Goal: Transaction & Acquisition: Purchase product/service

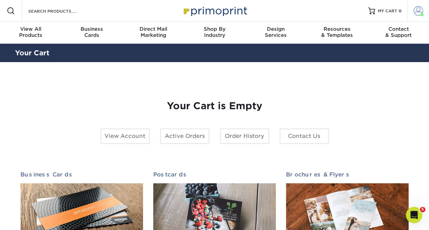
click at [419, 12] on span at bounding box center [419, 11] width 10 height 10
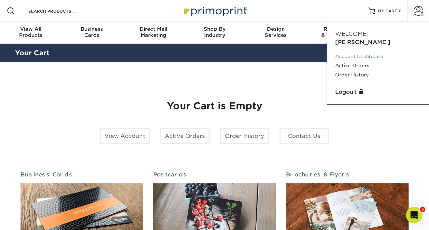
click at [353, 52] on link "Account Dashboard" at bounding box center [378, 56] width 86 height 9
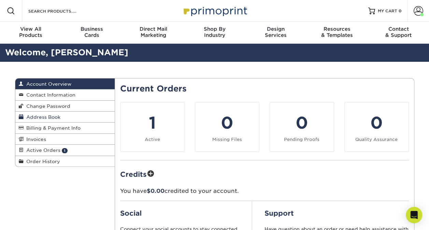
click at [55, 115] on span "Address Book" at bounding box center [42, 116] width 37 height 5
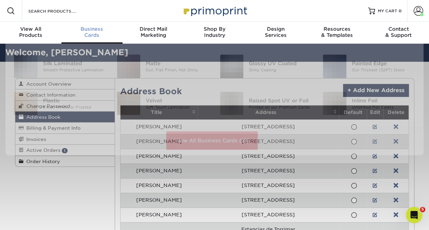
click at [88, 25] on link "Business Cards" at bounding box center [91, 33] width 61 height 22
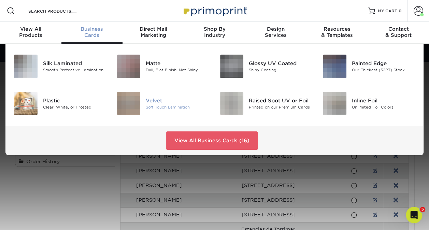
click at [138, 105] on img at bounding box center [129, 104] width 24 height 24
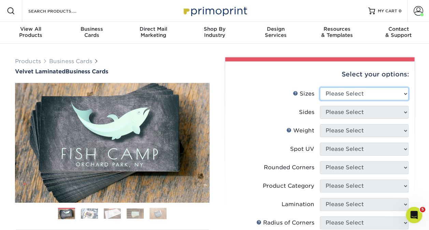
click at [342, 90] on select "Please Select 1.5" x 3.5" - Mini 1.75" x 3.5" - Mini 2" x 2" - Square 2" x 3" -…" at bounding box center [364, 93] width 89 height 13
select select "2.00x3.50"
click at [320, 87] on select "Please Select 1.5" x 3.5" - Mini 1.75" x 3.5" - Mini 2" x 2" - Square 2" x 3" -…" at bounding box center [364, 93] width 89 height 13
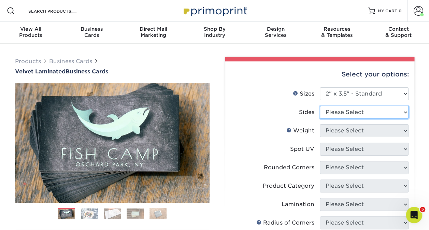
click at [366, 106] on select "Please Select Print Both Sides Print Front Only" at bounding box center [364, 112] width 89 height 13
select select "13abbda7-1d64-4f25-8bb2-c179b224825d"
click at [320, 106] on select "Please Select Print Both Sides Print Front Only" at bounding box center [364, 112] width 89 height 13
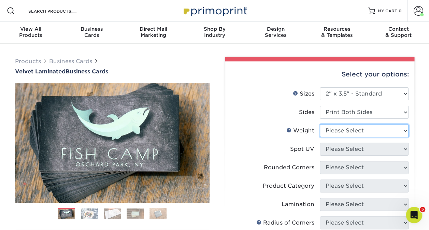
click at [366, 131] on select "Please Select 16PT" at bounding box center [364, 130] width 89 height 13
select select "16PT"
click at [320, 124] on select "Please Select 16PT" at bounding box center [364, 130] width 89 height 13
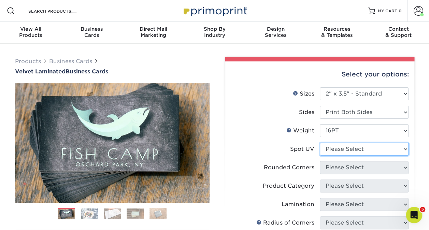
click at [356, 148] on select "Please Select No Spot UV Front and Back (Both Sides) Front Only Back Only" at bounding box center [364, 149] width 89 height 13
select select "0"
click at [320, 143] on select "Please Select No Spot UV Front and Back (Both Sides) Front Only Back Only" at bounding box center [364, 149] width 89 height 13
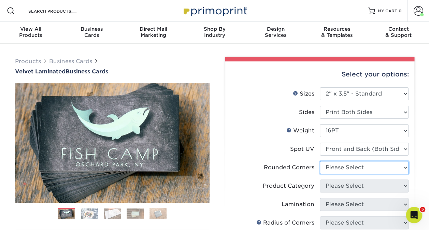
click at [346, 167] on select "Please Select Yes - Round 2 Corners Yes - Round 4 Corners No" at bounding box center [364, 167] width 89 height 13
select select "7672df9e-0e0a-464d-8e1f-920c575e4da3"
click at [320, 161] on select "Please Select Yes - Round 2 Corners Yes - Round 4 Corners No" at bounding box center [364, 167] width 89 height 13
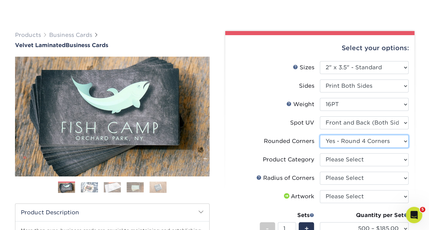
scroll to position [71, 0]
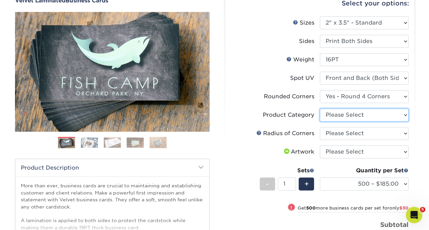
click at [334, 116] on select "Please Select Business Cards" at bounding box center [364, 115] width 89 height 13
select select "3b5148f1-0588-4f88-a218-97bcfdce65c1"
click at [320, 109] on select "Please Select Business Cards" at bounding box center [364, 115] width 89 height 13
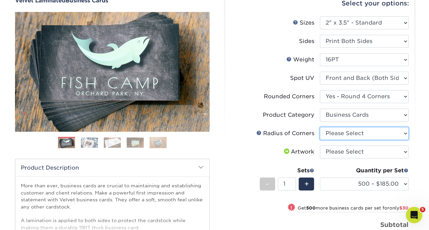
click at [336, 127] on select "Please Select Rounded 1/8" Rounded 1/4"" at bounding box center [364, 133] width 89 height 13
select select "589680c7-ee9a-431b-9d12-d7aeb1386a97"
click at [320, 127] on select "Please Select Rounded 1/8" Rounded 1/4"" at bounding box center [364, 133] width 89 height 13
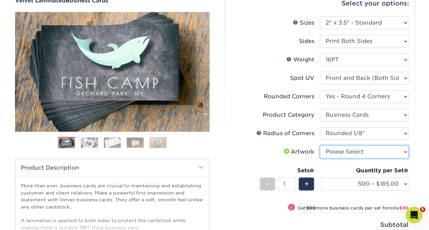
click at [342, 149] on select "Please Select I will upload files I need a design - $100" at bounding box center [364, 151] width 89 height 13
select select "upload"
click at [320, 145] on select "Please Select I will upload files I need a design - $100" at bounding box center [364, 151] width 89 height 13
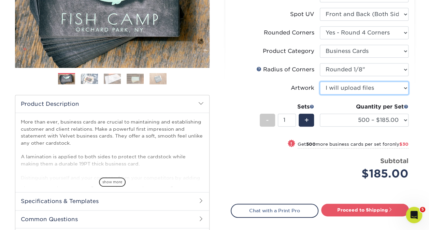
scroll to position [135, 0]
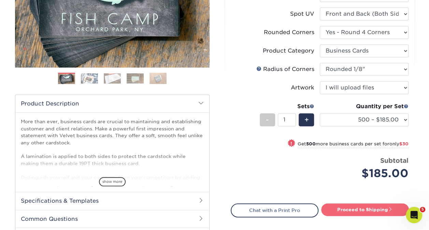
click at [335, 213] on link "Proceed to Shipping" at bounding box center [365, 209] width 88 height 12
type input "Set 1"
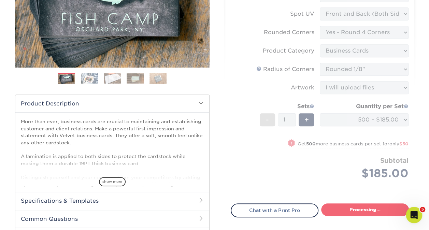
select select "324fe1f0-70d0-4914-adf4-8f61103db615"
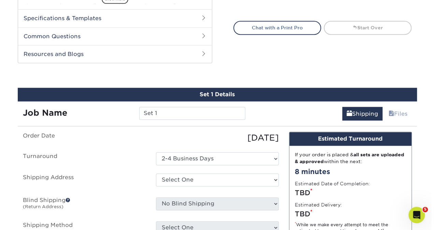
scroll to position [357, 0]
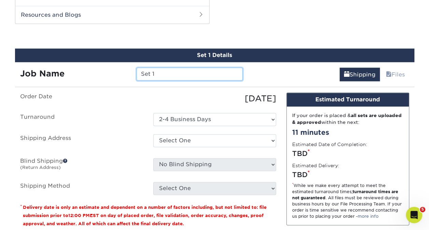
drag, startPoint x: 167, startPoint y: 71, endPoint x: 96, endPoint y: 72, distance: 71.3
click at [96, 72] on div "Job Name Set 1" at bounding box center [131, 74] width 233 height 13
type input "[PERSON_NAME]"
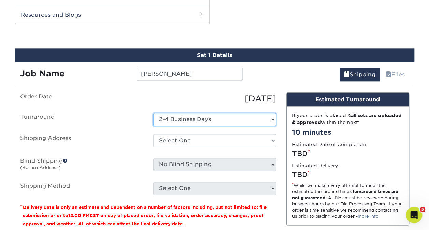
click at [203, 121] on select "Select One 2-4 Business Days" at bounding box center [214, 119] width 123 height 13
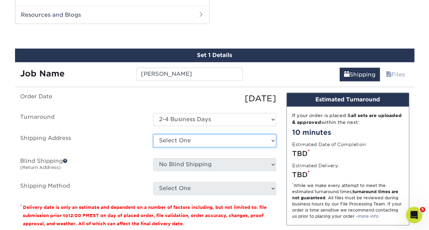
click at [203, 141] on select "Select One Adam Nygaard Annalyn Annalyn Jones Aruna Chandra Ben Yang Brandon M …" at bounding box center [214, 140] width 123 height 13
click at [119, 179] on ul "Order Date 08/29/2025 Turnaround Select One 2-4 Business Days Shipping Address …" at bounding box center [148, 143] width 256 height 102
click at [228, 141] on select "Select One Adam Nygaard Annalyn Annalyn Jones Aruna Chandra Ben Yang Brandon M …" at bounding box center [214, 140] width 123 height 13
select select "newaddress"
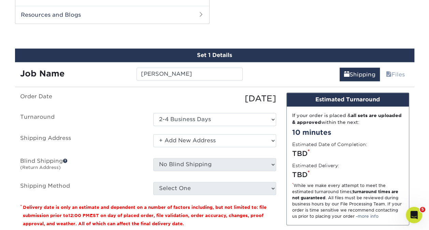
click at [153, 134] on select "Select One Adam Nygaard Annalyn Annalyn Jones Aruna Chandra Ben Yang Brandon M …" at bounding box center [214, 140] width 123 height 13
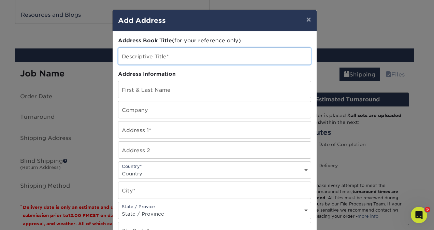
click at [159, 62] on input "text" at bounding box center [214, 56] width 192 height 17
type input "[PERSON_NAME]"
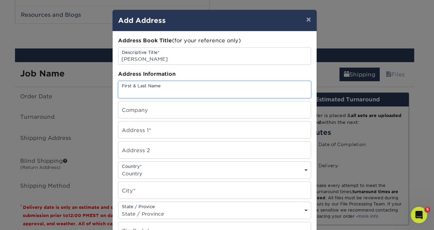
click at [161, 91] on input "text" at bounding box center [214, 89] width 192 height 17
type input "[PERSON_NAME]"
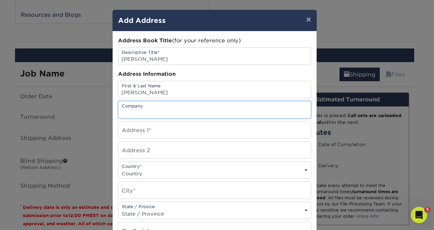
click at [157, 108] on input "text" at bounding box center [214, 109] width 192 height 17
type input "FlexGen"
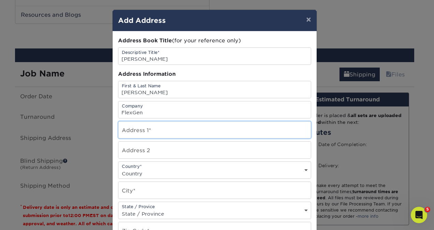
click at [256, 125] on input "text" at bounding box center [214, 129] width 192 height 17
type input "200 Turkey Trot Lane"
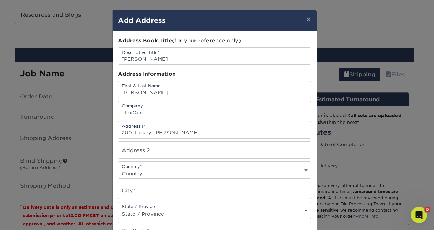
click at [151, 169] on select "Country United States Canada ----------------------------- Afghanistan Albania …" at bounding box center [214, 174] width 192 height 10
select select "US"
click at [118, 169] on select "Country United States Canada ----------------------------- Afghanistan Albania …" at bounding box center [214, 174] width 192 height 10
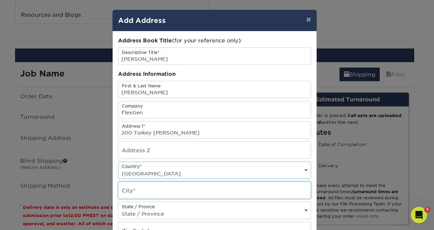
click at [140, 191] on input "text" at bounding box center [214, 190] width 192 height 17
type input "Boone"
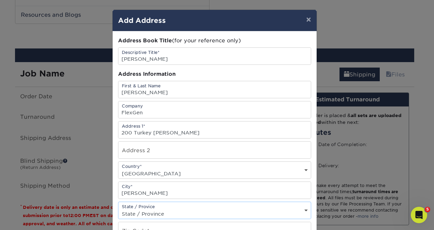
click at [131, 211] on select "State / Province Alabama Alaska Arizona Arkansas California Colorado Connecticu…" at bounding box center [214, 214] width 192 height 10
select select "NC"
click at [118, 209] on select "State / Province Alabama Alaska Arizona Arkansas California Colorado Connecticu…" at bounding box center [214, 214] width 192 height 10
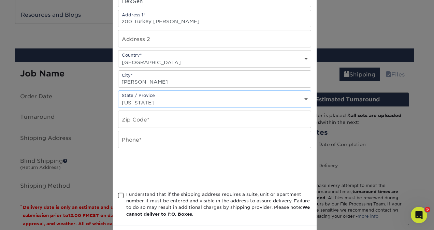
scroll to position [112, 0]
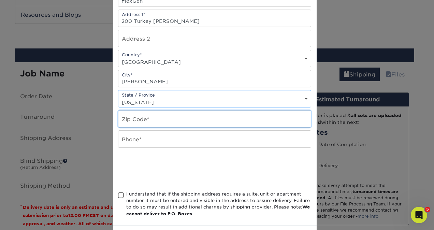
click at [152, 114] on input "text" at bounding box center [214, 119] width 192 height 17
type input "28607"
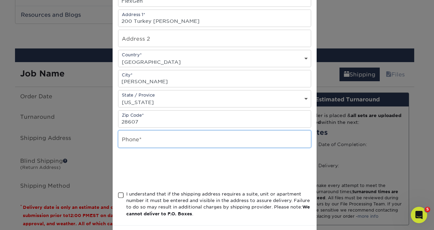
click at [145, 138] on input "text" at bounding box center [214, 139] width 192 height 17
paste input "919-482-6812"
type input "919-482-6812"
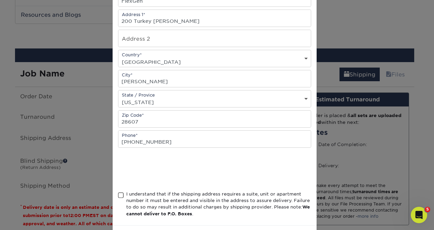
click at [118, 192] on span at bounding box center [121, 195] width 6 height 6
click at [0, 0] on input "I understand that if the shipping address requires a suite, unit or apartment n…" at bounding box center [0, 0] width 0 height 0
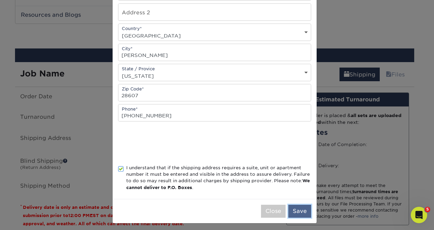
click at [300, 211] on button "Save" at bounding box center [299, 211] width 23 height 13
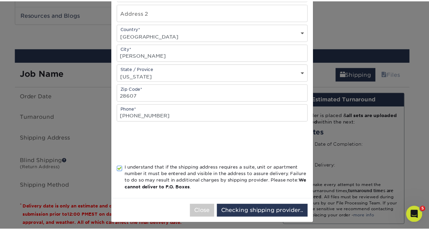
scroll to position [0, 0]
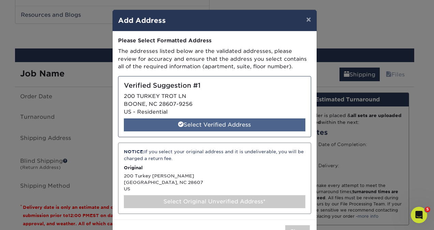
click at [220, 122] on div "Select Verified Address" at bounding box center [215, 124] width 182 height 13
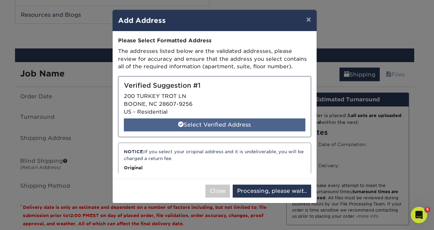
select select "285555"
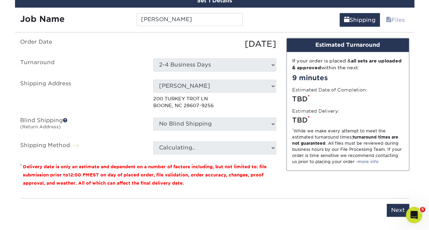
scroll to position [413, 0]
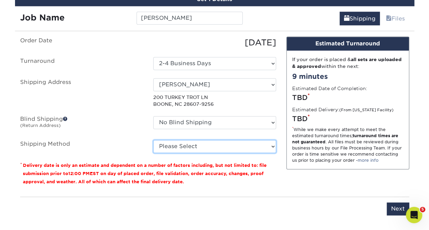
click at [206, 146] on select "Please Select Ground Shipping (+$8.96) 3 Day Shipping Service (+$24.92) 2 Day A…" at bounding box center [214, 146] width 123 height 13
click at [153, 140] on select "Please Select Ground Shipping (+$8.96) 3 Day Shipping Service (+$24.92) 2 Day A…" at bounding box center [214, 146] width 123 height 13
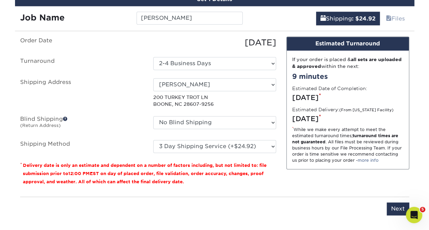
click at [199, 152] on fieldset "Order Date 08/29/2025 Turnaround Select One 2-4 Business Days Shipping Address …" at bounding box center [148, 99] width 256 height 125
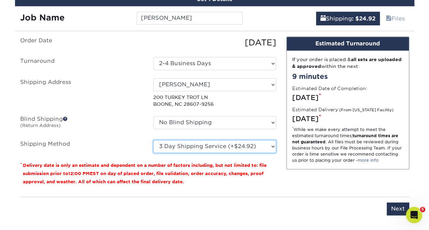
click at [196, 150] on select "Please Select Ground Shipping (+$8.96) 3 Day Shipping Service (+$24.92) 2 Day A…" at bounding box center [214, 146] width 123 height 13
click at [153, 140] on select "Please Select Ground Shipping (+$8.96) 3 Day Shipping Service (+$24.92) 2 Day A…" at bounding box center [214, 146] width 123 height 13
click at [186, 145] on select "Please Select Ground Shipping (+$8.96) 3 Day Shipping Service (+$24.92) 2 Day A…" at bounding box center [214, 146] width 123 height 13
click at [153, 140] on select "Please Select Ground Shipping (+$8.96) 3 Day Shipping Service (+$24.92) 2 Day A…" at bounding box center [214, 146] width 123 height 13
click at [214, 147] on select "Please Select Ground Shipping (+$8.96) 3 Day Shipping Service (+$24.92) 2 Day A…" at bounding box center [214, 146] width 123 height 13
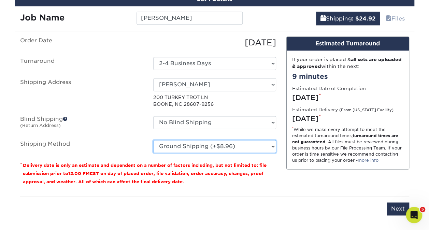
click at [153, 140] on select "Please Select Ground Shipping (+$8.96) 3 Day Shipping Service (+$24.92) 2 Day A…" at bounding box center [214, 146] width 123 height 13
click at [204, 148] on select "Please Select Ground Shipping (+$8.96) 3 Day Shipping Service (+$24.92) 2 Day A…" at bounding box center [214, 146] width 123 height 13
click at [153, 140] on select "Please Select Ground Shipping (+$8.96) 3 Day Shipping Service (+$24.92) 2 Day A…" at bounding box center [214, 146] width 123 height 13
click at [190, 145] on select "Please Select Ground Shipping (+$8.96) 3 Day Shipping Service (+$24.92) 2 Day A…" at bounding box center [214, 146] width 123 height 13
click at [153, 140] on select "Please Select Ground Shipping (+$8.96) 3 Day Shipping Service (+$24.92) 2 Day A…" at bounding box center [214, 146] width 123 height 13
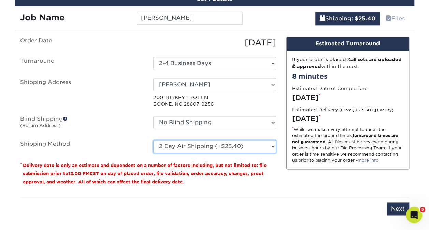
click at [178, 150] on select "Please Select Ground Shipping (+$8.96) 3 Day Shipping Service (+$24.92) 2 Day A…" at bounding box center [214, 146] width 123 height 13
select select "13"
click at [153, 140] on select "Please Select Ground Shipping (+$8.96) 3 Day Shipping Service (+$24.92) 2 Day A…" at bounding box center [214, 146] width 123 height 13
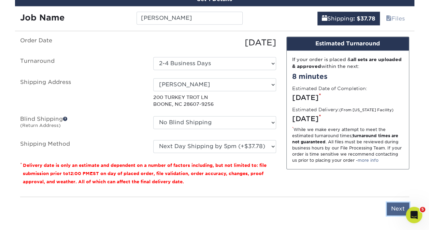
click at [392, 207] on input "Next" at bounding box center [398, 208] width 23 height 13
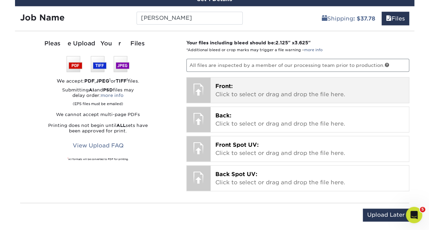
click at [219, 84] on span "Front:" at bounding box center [223, 86] width 17 height 6
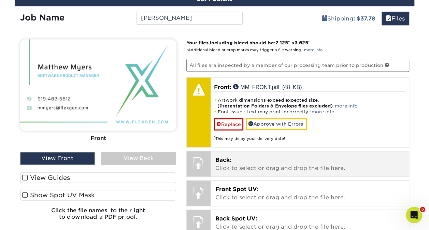
click at [256, 168] on p "Back: Click to select or drag and drop the file here." at bounding box center [309, 164] width 189 height 16
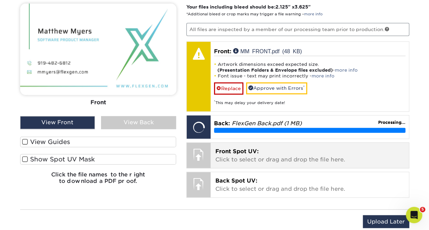
scroll to position [449, 0]
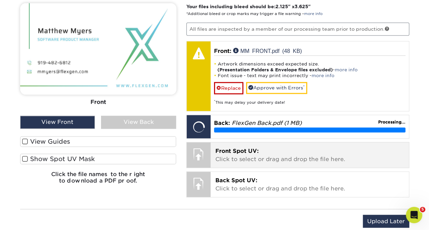
click at [229, 162] on div "Front Spot UV: Click to select or drag and drop the file here. Choose file" at bounding box center [310, 154] width 198 height 25
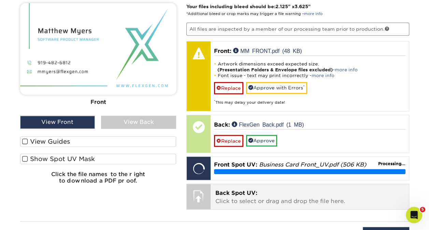
click at [232, 194] on p "Back Spot UV: Click to select or drag and drop the file here." at bounding box center [309, 197] width 189 height 16
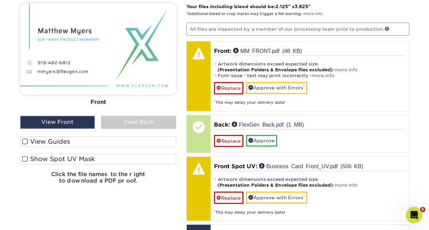
click at [87, 157] on label "Show Spot UV Mask" at bounding box center [98, 159] width 156 height 11
click at [0, 0] on input "Show Spot UV Mask" at bounding box center [0, 0] width 0 height 0
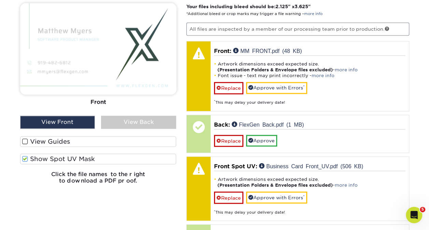
click at [115, 117] on div "View Back" at bounding box center [138, 122] width 75 height 13
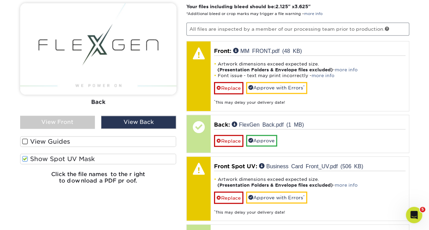
click at [72, 120] on div "View Front" at bounding box center [57, 122] width 75 height 13
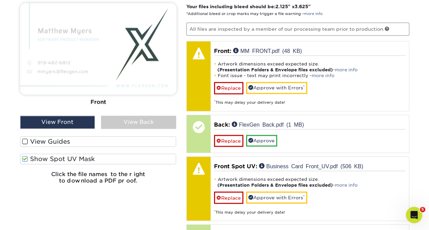
click at [89, 161] on label "Show Spot UV Mask" at bounding box center [98, 159] width 156 height 11
click at [0, 0] on input "Show Spot UV Mask" at bounding box center [0, 0] width 0 height 0
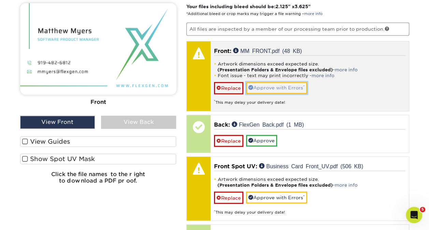
click at [269, 84] on link "Approve with Errors *" at bounding box center [276, 88] width 61 height 12
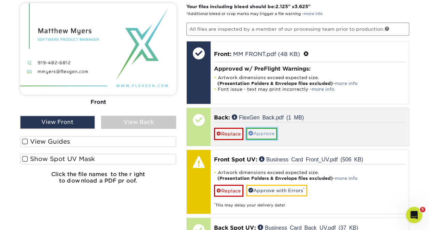
click at [258, 131] on link "Approve" at bounding box center [261, 134] width 31 height 12
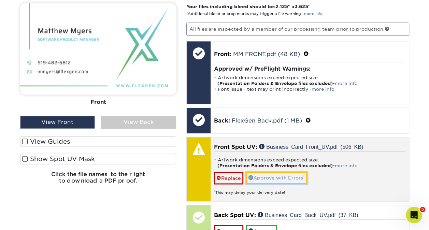
click at [267, 176] on link "Approve with Errors *" at bounding box center [276, 178] width 61 height 12
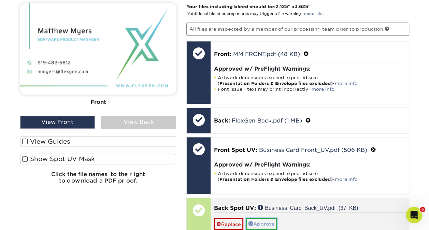
click at [262, 220] on link "Approve" at bounding box center [261, 224] width 31 height 12
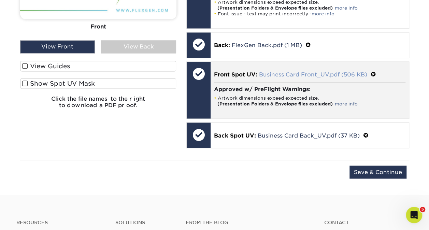
scroll to position [536, 0]
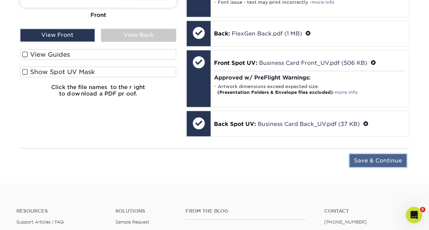
click at [366, 156] on input "Save & Continue" at bounding box center [377, 160] width 57 height 13
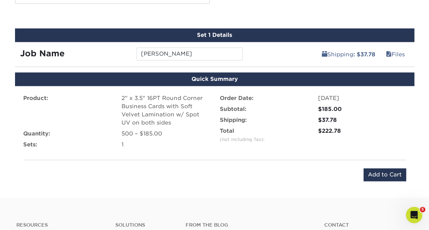
scroll to position [377, 0]
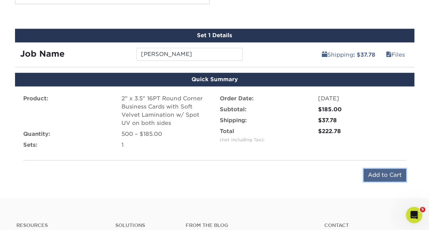
click at [378, 175] on input "Add to Cart" at bounding box center [384, 175] width 43 height 13
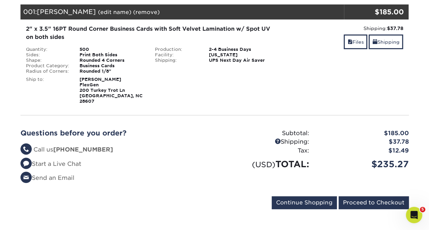
scroll to position [99, 0]
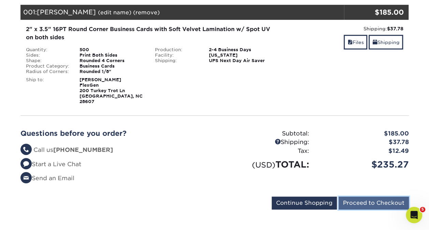
click at [362, 200] on input "Proceed to Checkout" at bounding box center [373, 203] width 70 height 13
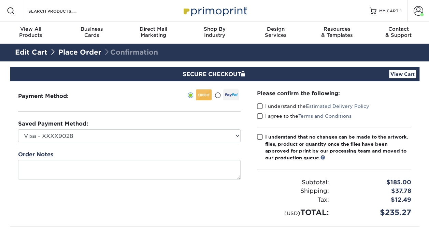
click at [258, 103] on span at bounding box center [260, 106] width 6 height 6
click at [0, 0] on input "I understand the Estimated Delivery Policy" at bounding box center [0, 0] width 0 height 0
click at [259, 115] on span at bounding box center [260, 116] width 6 height 6
click at [0, 0] on input "I agree to the Terms and Conditions" at bounding box center [0, 0] width 0 height 0
click at [262, 136] on span at bounding box center [260, 137] width 6 height 6
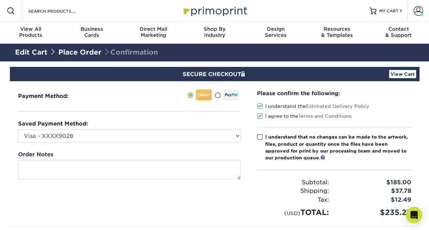
click at [0, 0] on input "I understand that no changes can be made to the artwork, files, product or quan…" at bounding box center [0, 0] width 0 height 0
click at [138, 143] on div "Payment Method:" at bounding box center [129, 153] width 239 height 145
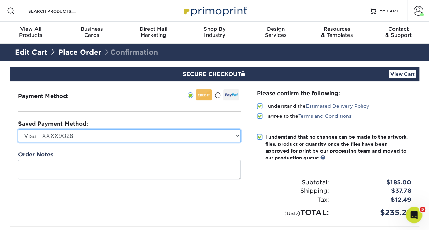
click at [130, 136] on select "Visa - XXXX9028 Visa - XXXX2898 Visa - XXXX1580 New Credit Card" at bounding box center [129, 135] width 222 height 13
select select "71139"
click at [18, 129] on select "Visa - XXXX9028 Visa - XXXX2898 Visa - XXXX1580 New Credit Card" at bounding box center [129, 135] width 222 height 13
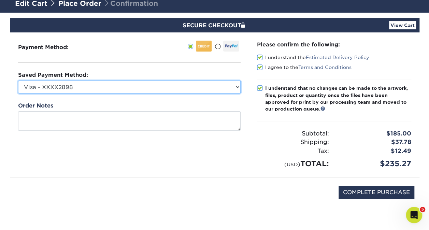
scroll to position [56, 0]
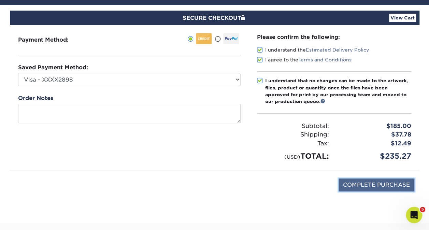
click at [372, 185] on input "COMPLETE PURCHASE" at bounding box center [376, 184] width 76 height 13
type input "PROCESSING, PLEASE WAIT..."
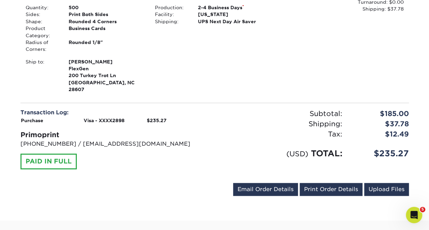
scroll to position [217, 0]
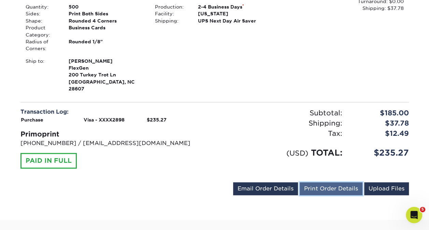
click at [324, 183] on link "Print Order Details" at bounding box center [331, 188] width 63 height 13
